Goal: Find specific page/section

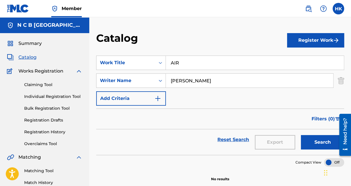
click at [220, 66] on input "AIR" at bounding box center [255, 63] width 178 height 14
type input "A"
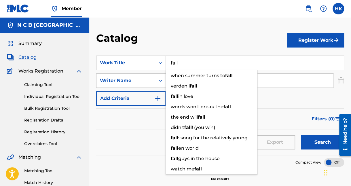
click at [185, 62] on input "fall" at bounding box center [255, 63] width 178 height 14
type input "fall"
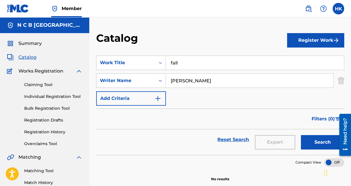
click at [275, 78] on input "[PERSON_NAME]" at bounding box center [249, 81] width 167 height 14
click at [216, 82] on input "[PERSON_NAME]" at bounding box center [249, 81] width 167 height 14
type input "S"
type input "wiik"
click at [301, 135] on button "Search" at bounding box center [322, 142] width 43 height 14
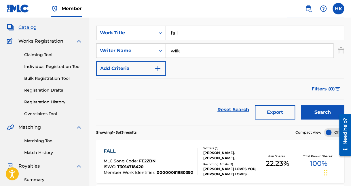
scroll to position [58, 0]
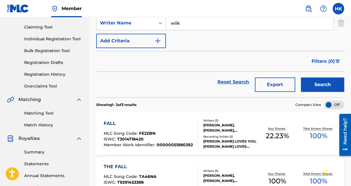
click at [216, 135] on div "Recording Artists ( 5 )" at bounding box center [229, 137] width 53 height 4
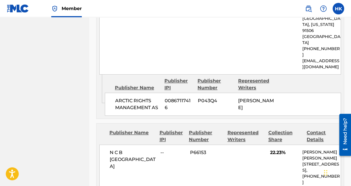
scroll to position [340, 0]
